Goal: Communication & Community: Answer question/provide support

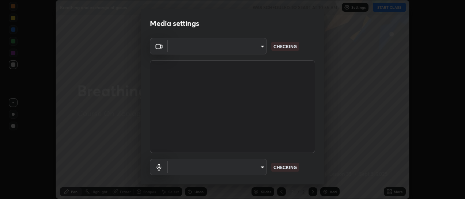
scroll to position [199, 465]
type input "11091fc9cf98ddb1de65d763d7518d3091c73b0c70139daee758abf18b0ad9b1"
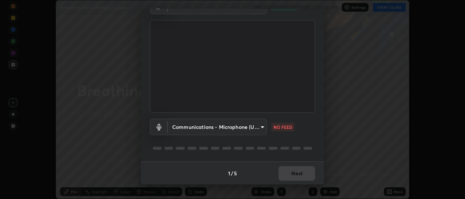
scroll to position [41, 0]
click at [260, 124] on body "Erase all Breathing and exchange of gases WAS SCHEDULED TO START AT 10:55 AM Se…" at bounding box center [232, 99] width 465 height 199
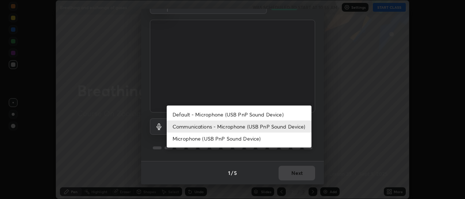
click at [253, 116] on li "Default - Microphone (USB PnP Sound Device)" at bounding box center [239, 115] width 145 height 12
type input "default"
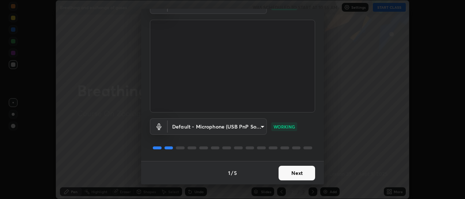
click at [300, 174] on button "Next" at bounding box center [297, 173] width 37 height 15
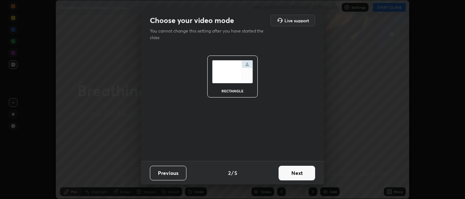
scroll to position [0, 0]
click at [307, 175] on button "Next" at bounding box center [297, 173] width 37 height 15
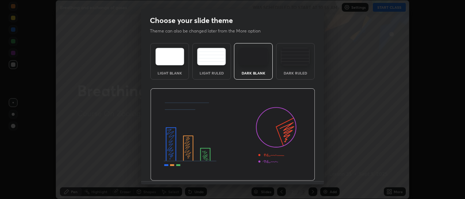
scroll to position [20, 0]
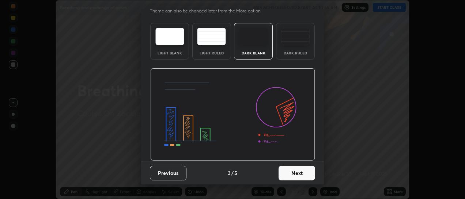
click at [305, 172] on button "Next" at bounding box center [297, 173] width 37 height 15
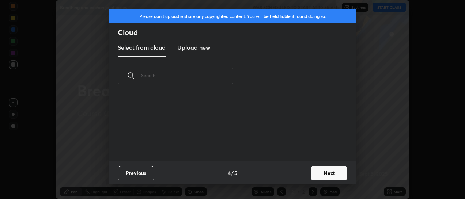
scroll to position [0, 0]
click at [327, 175] on button "Next" at bounding box center [329, 173] width 37 height 15
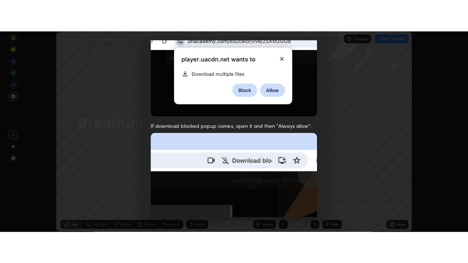
scroll to position [190, 0]
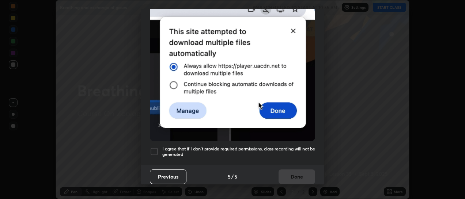
click at [155, 147] on div at bounding box center [154, 151] width 9 height 9
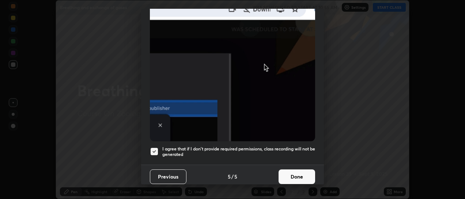
click at [291, 173] on button "Done" at bounding box center [297, 177] width 37 height 15
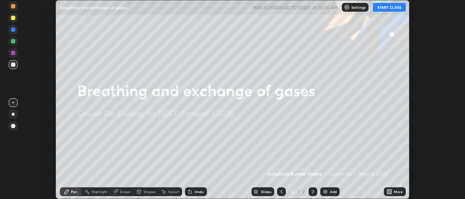
click at [328, 193] on div "Add" at bounding box center [329, 192] width 19 height 9
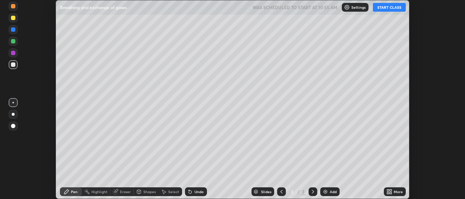
click at [391, 192] on icon at bounding box center [389, 192] width 6 height 6
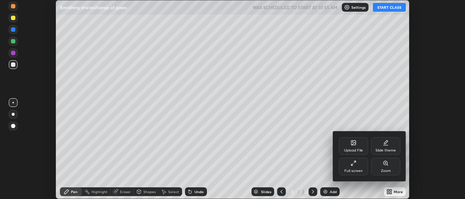
click at [358, 165] on div "Full screen" at bounding box center [353, 167] width 29 height 18
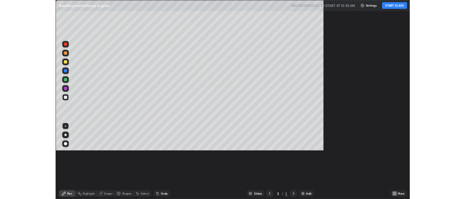
scroll to position [263, 468]
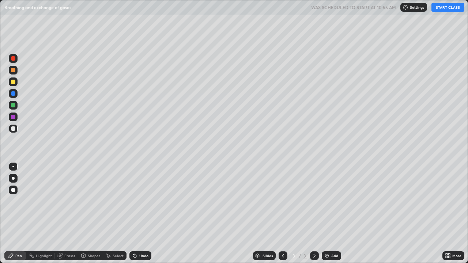
click at [451, 9] on button "START CLASS" at bounding box center [447, 7] width 33 height 9
click at [16, 191] on div at bounding box center [13, 190] width 9 height 9
click at [18, 199] on div "Pen" at bounding box center [18, 256] width 7 height 4
click at [13, 192] on div at bounding box center [13, 190] width 4 height 4
click at [20, 199] on div "Pen" at bounding box center [18, 256] width 7 height 4
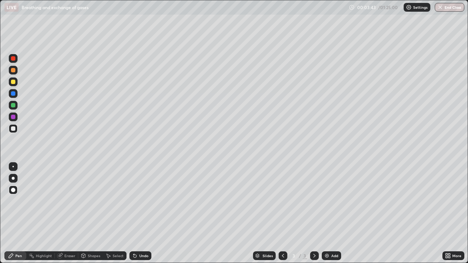
click at [135, 199] on div "Undo" at bounding box center [140, 255] width 22 height 9
click at [137, 199] on div "Undo" at bounding box center [140, 255] width 22 height 9
click at [138, 199] on div "Undo" at bounding box center [140, 255] width 22 height 9
click at [137, 199] on div "Undo" at bounding box center [140, 255] width 22 height 9
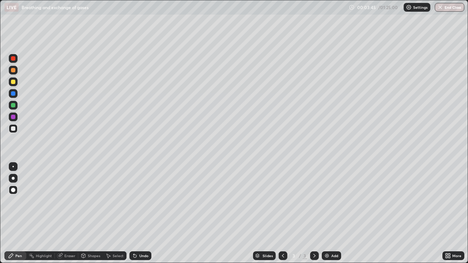
click at [64, 199] on div "Eraser" at bounding box center [66, 255] width 23 height 9
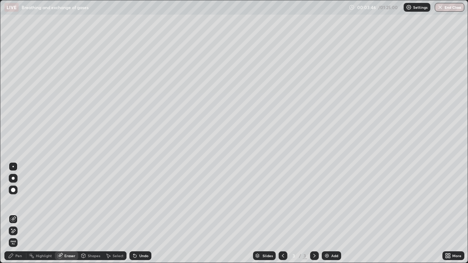
click at [64, 199] on div "Eraser" at bounding box center [66, 255] width 23 height 9
click at [15, 199] on icon at bounding box center [13, 231] width 6 height 6
click at [15, 199] on div "Pen" at bounding box center [15, 255] width 22 height 9
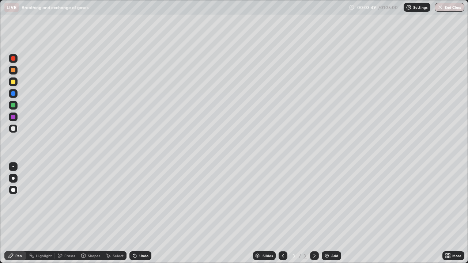
click at [14, 129] on div at bounding box center [13, 128] width 4 height 4
click at [67, 199] on div "Eraser" at bounding box center [69, 256] width 11 height 4
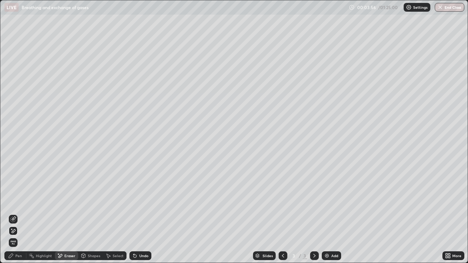
click at [14, 199] on icon at bounding box center [13, 231] width 6 height 6
click at [17, 199] on div "Pen" at bounding box center [18, 256] width 7 height 4
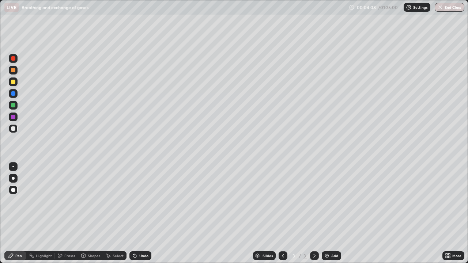
click at [72, 199] on div "Eraser" at bounding box center [69, 256] width 11 height 4
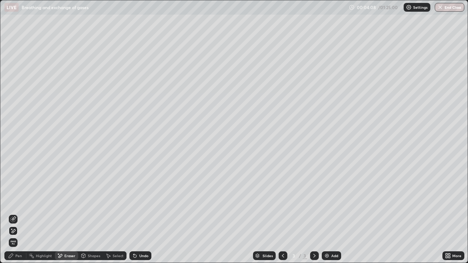
click at [14, 199] on icon at bounding box center [13, 231] width 6 height 6
click at [19, 199] on div "Pen" at bounding box center [18, 256] width 7 height 4
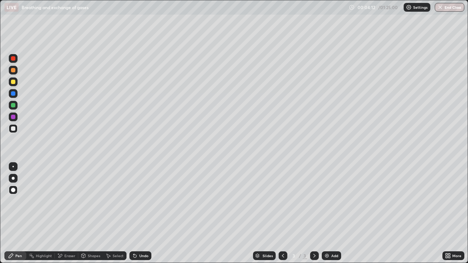
click at [15, 81] on div at bounding box center [13, 82] width 4 height 4
click at [14, 84] on div at bounding box center [13, 82] width 4 height 4
click at [136, 199] on icon at bounding box center [135, 256] width 6 height 6
click at [135, 199] on icon at bounding box center [135, 256] width 6 height 6
click at [60, 199] on icon at bounding box center [60, 256] width 6 height 6
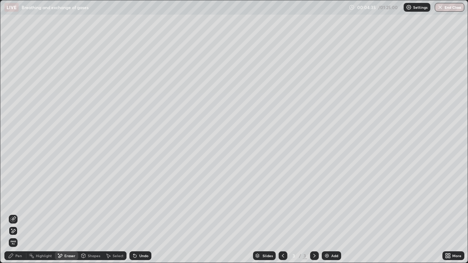
click at [14, 199] on span "Erase all" at bounding box center [13, 243] width 8 height 4
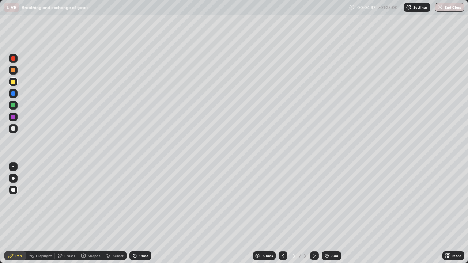
click at [16, 129] on div at bounding box center [13, 128] width 9 height 9
click at [140, 199] on div "Undo" at bounding box center [143, 256] width 9 height 4
click at [146, 199] on div "Undo" at bounding box center [143, 256] width 9 height 4
click at [147, 199] on div "Undo" at bounding box center [140, 255] width 22 height 9
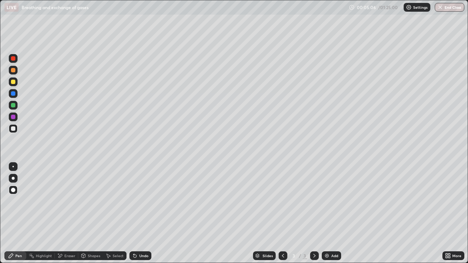
click at [136, 199] on icon at bounding box center [135, 256] width 6 height 6
click at [137, 199] on div "Undo" at bounding box center [140, 255] width 22 height 9
click at [64, 199] on div "Eraser" at bounding box center [69, 256] width 11 height 4
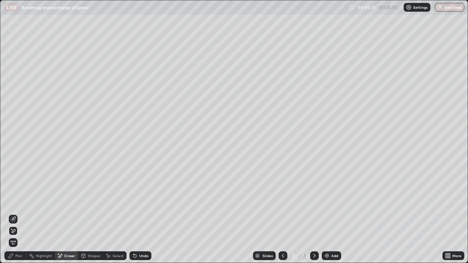
click at [19, 199] on div "Pen" at bounding box center [18, 256] width 7 height 4
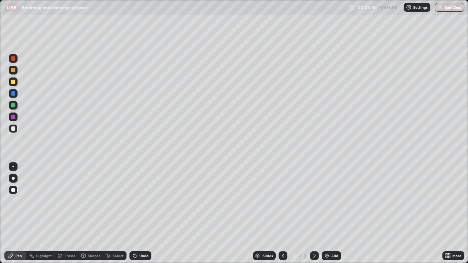
click at [14, 131] on div at bounding box center [13, 128] width 4 height 4
click at [0, 8] on div "LIVE Breathing and exchange of gases 00:05:19 / 01:25:00 Settings End Class" at bounding box center [234, 7] width 468 height 15
click at [137, 199] on div "Undo" at bounding box center [140, 255] width 22 height 9
click at [454, 199] on div "More" at bounding box center [453, 255] width 22 height 9
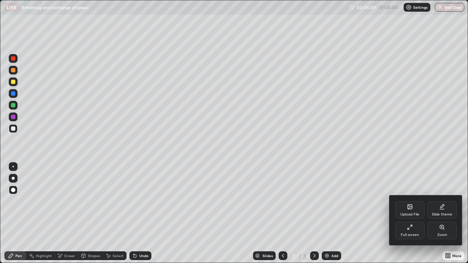
click at [411, 199] on div "Full screen" at bounding box center [410, 235] width 18 height 4
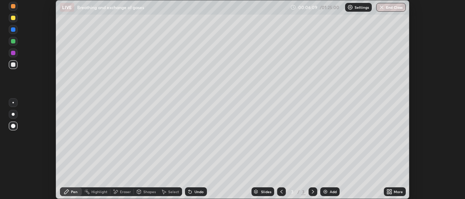
scroll to position [36356, 36090]
click at [357, 7] on p "Settings" at bounding box center [362, 7] width 14 height 4
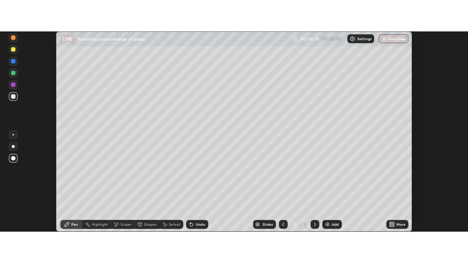
scroll to position [199, 465]
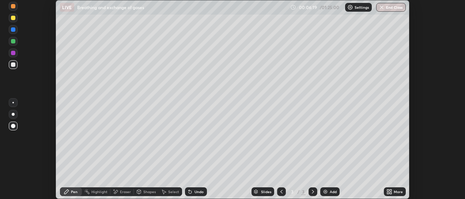
click at [398, 193] on div "More" at bounding box center [398, 192] width 9 height 4
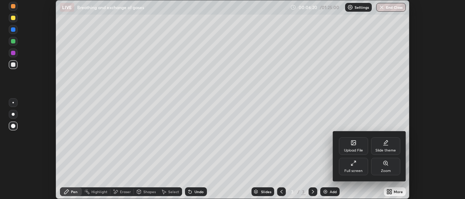
click at [361, 172] on div "Full screen" at bounding box center [353, 171] width 18 height 4
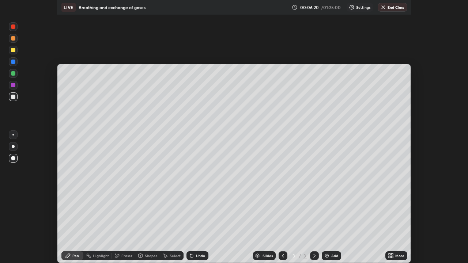
scroll to position [263, 468]
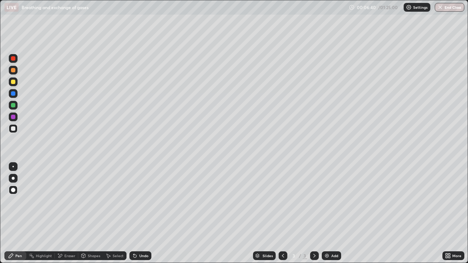
click at [449, 199] on icon at bounding box center [449, 255] width 2 height 2
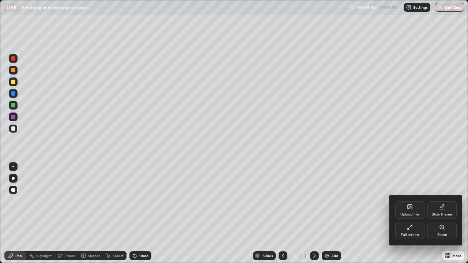
click at [448, 7] on div at bounding box center [234, 131] width 468 height 263
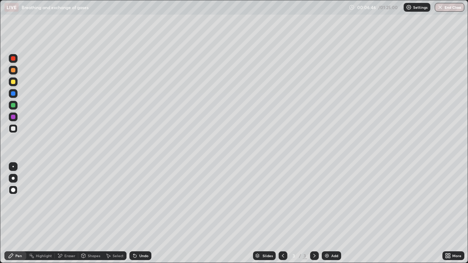
click at [446, 9] on button "End Class" at bounding box center [450, 7] width 30 height 9
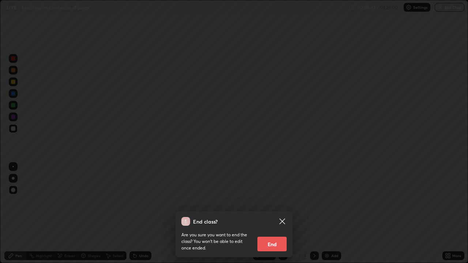
click at [269, 199] on button "End" at bounding box center [271, 244] width 29 height 15
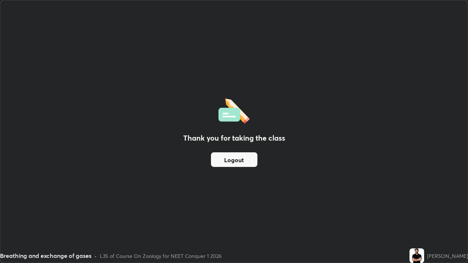
click at [245, 162] on button "Logout" at bounding box center [234, 159] width 46 height 15
